Goal: Check status

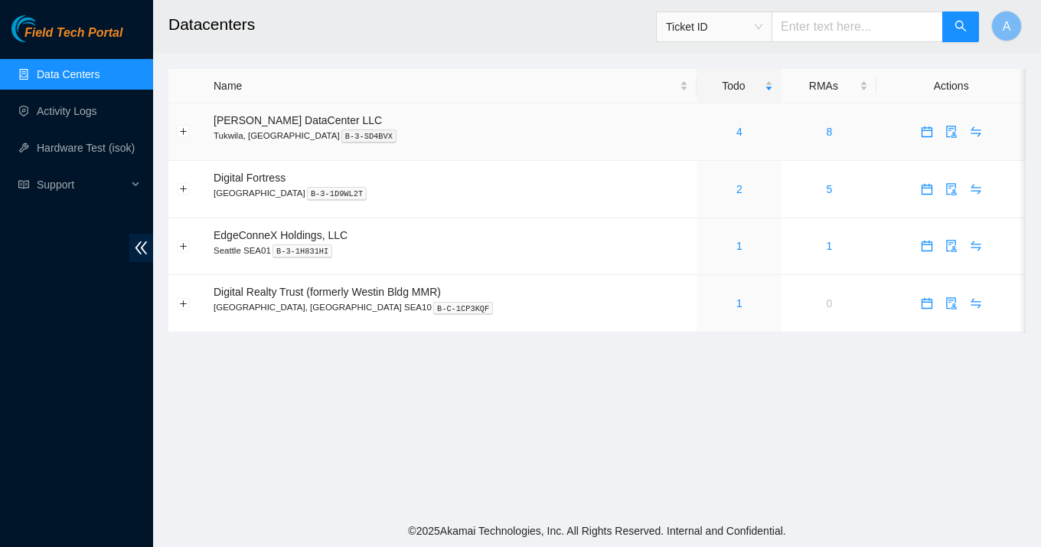
click at [719, 124] on div "4" at bounding box center [739, 131] width 68 height 17
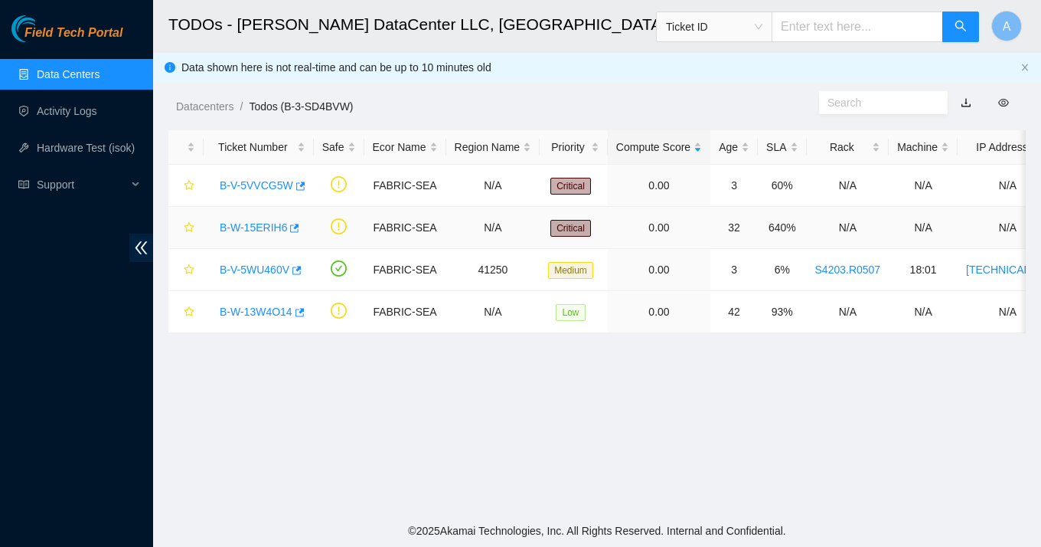
click at [265, 226] on link "B-W-15ERIH6" at bounding box center [253, 227] width 67 height 12
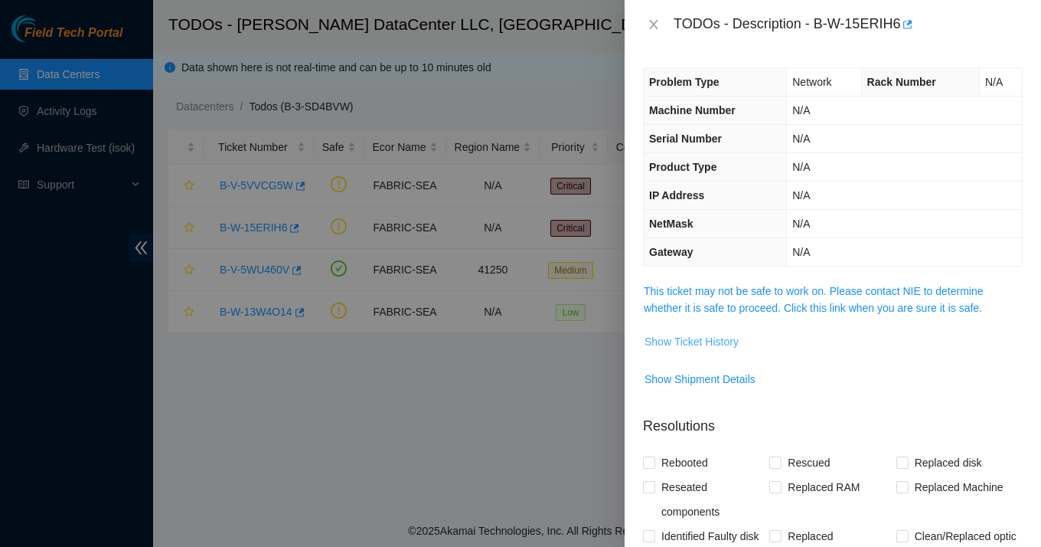
click at [724, 345] on span "Show Ticket History" at bounding box center [692, 341] width 94 height 17
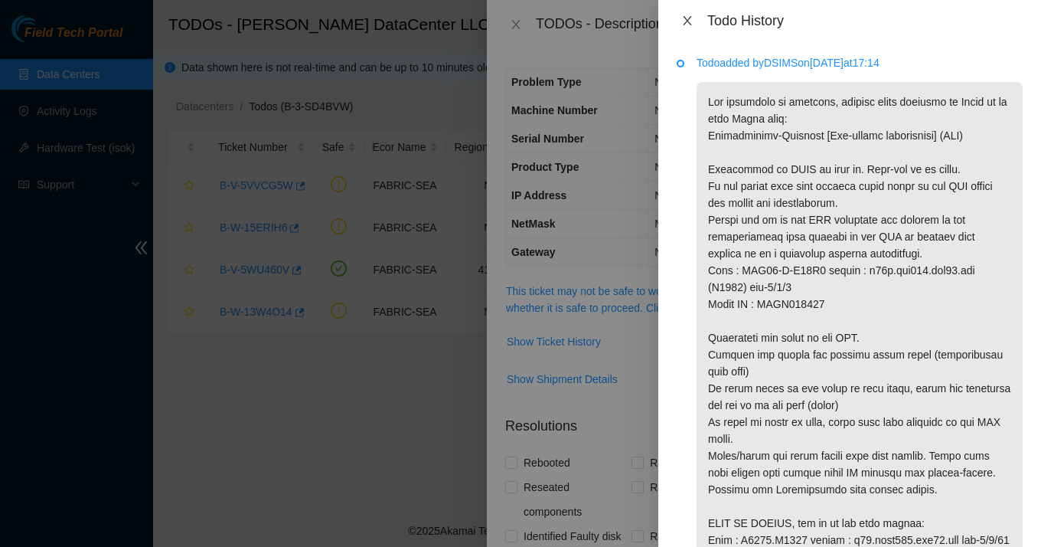
click at [690, 26] on icon "close" at bounding box center [687, 21] width 12 height 12
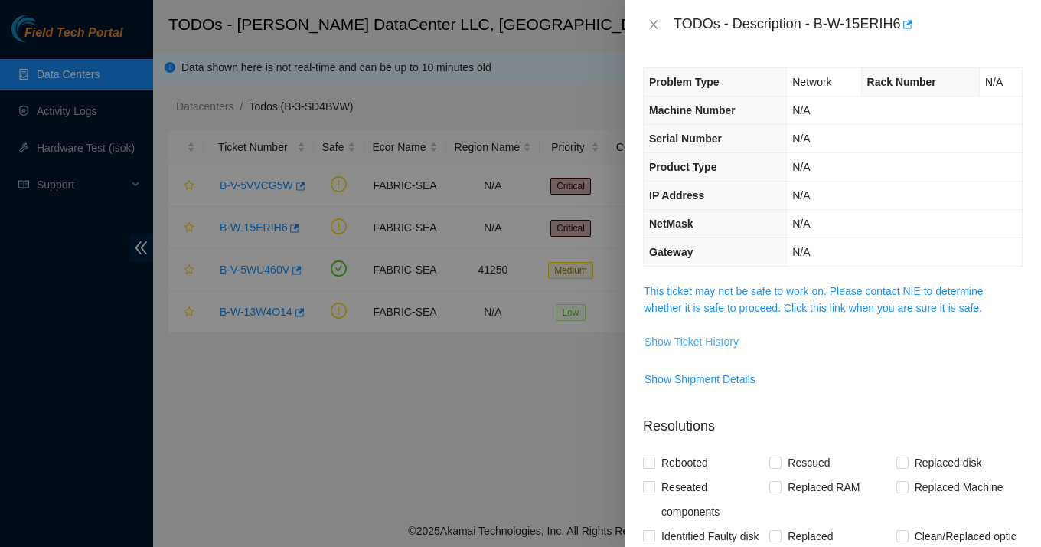
click at [702, 341] on span "Show Ticket History" at bounding box center [692, 341] width 94 height 17
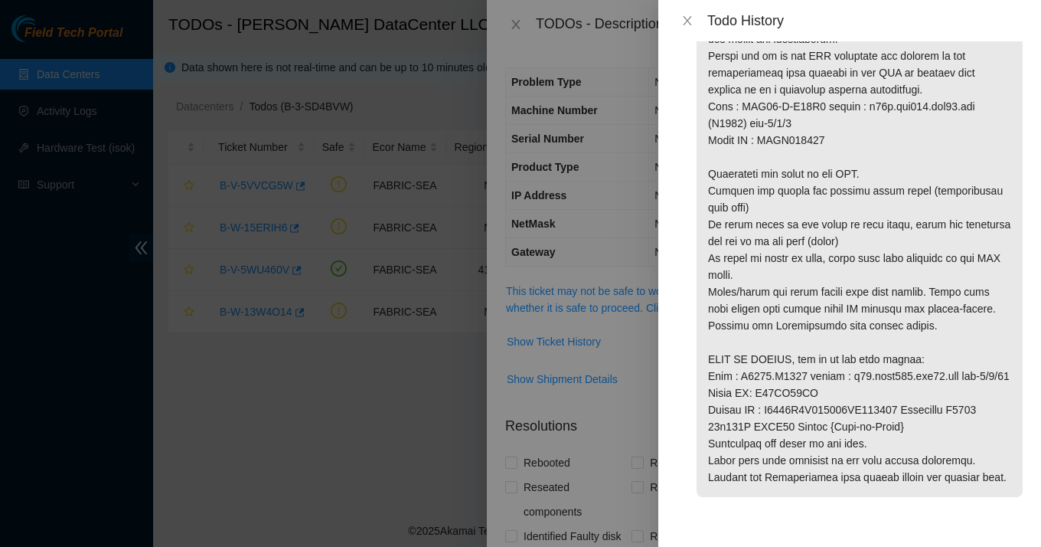
scroll to position [197, 0]
